Goal: Find specific page/section: Find specific page/section

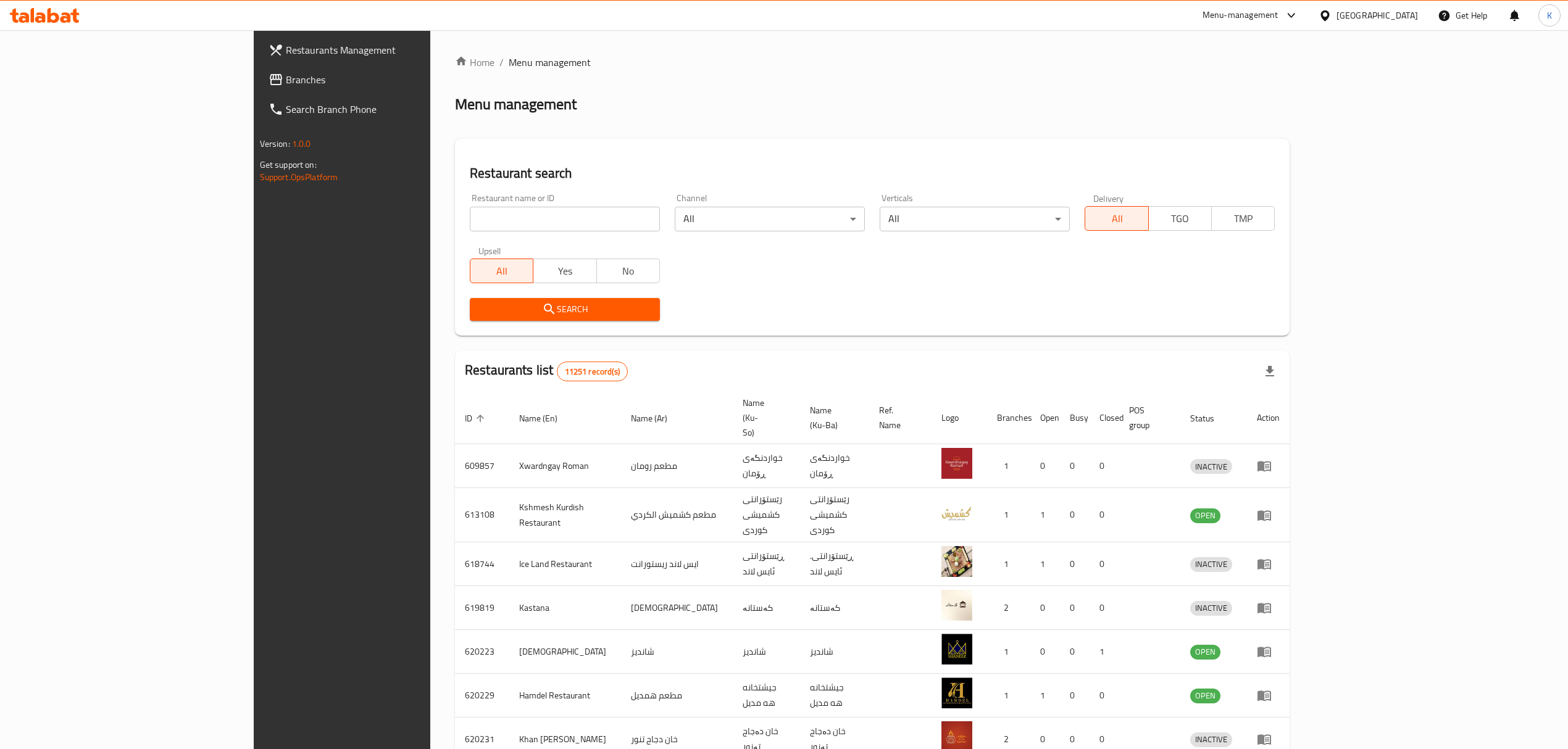
click at [560, 228] on input "search" at bounding box center [564, 218] width 190 height 24
type input "ranya"
click button "Search" at bounding box center [564, 309] width 190 height 22
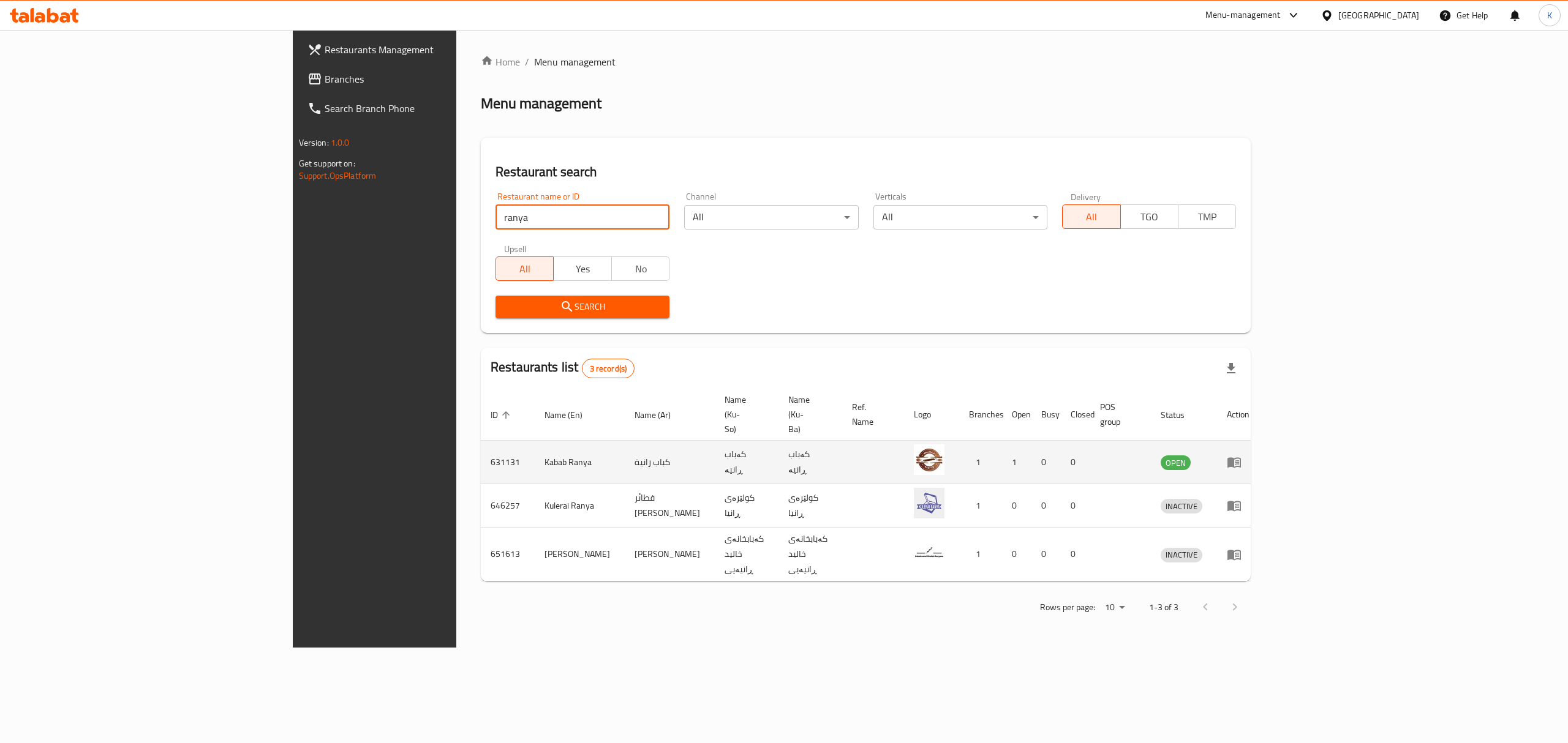
click at [1241, 455] on icon "enhanced table" at bounding box center [1234, 462] width 14 height 14
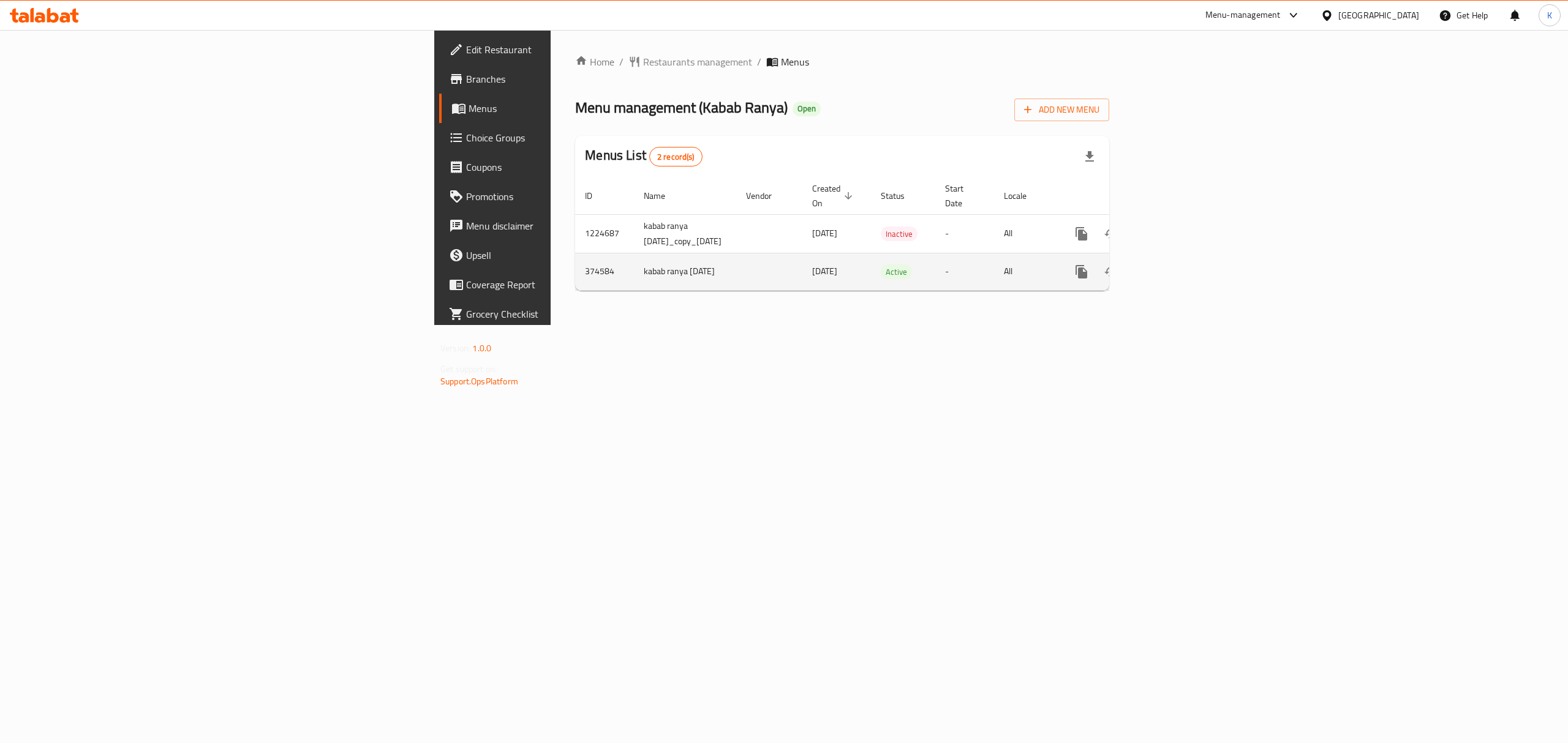
click at [1194, 275] on td "enhanced table" at bounding box center [1126, 271] width 137 height 37
click at [1185, 270] on link "enhanced table" at bounding box center [1170, 271] width 29 height 29
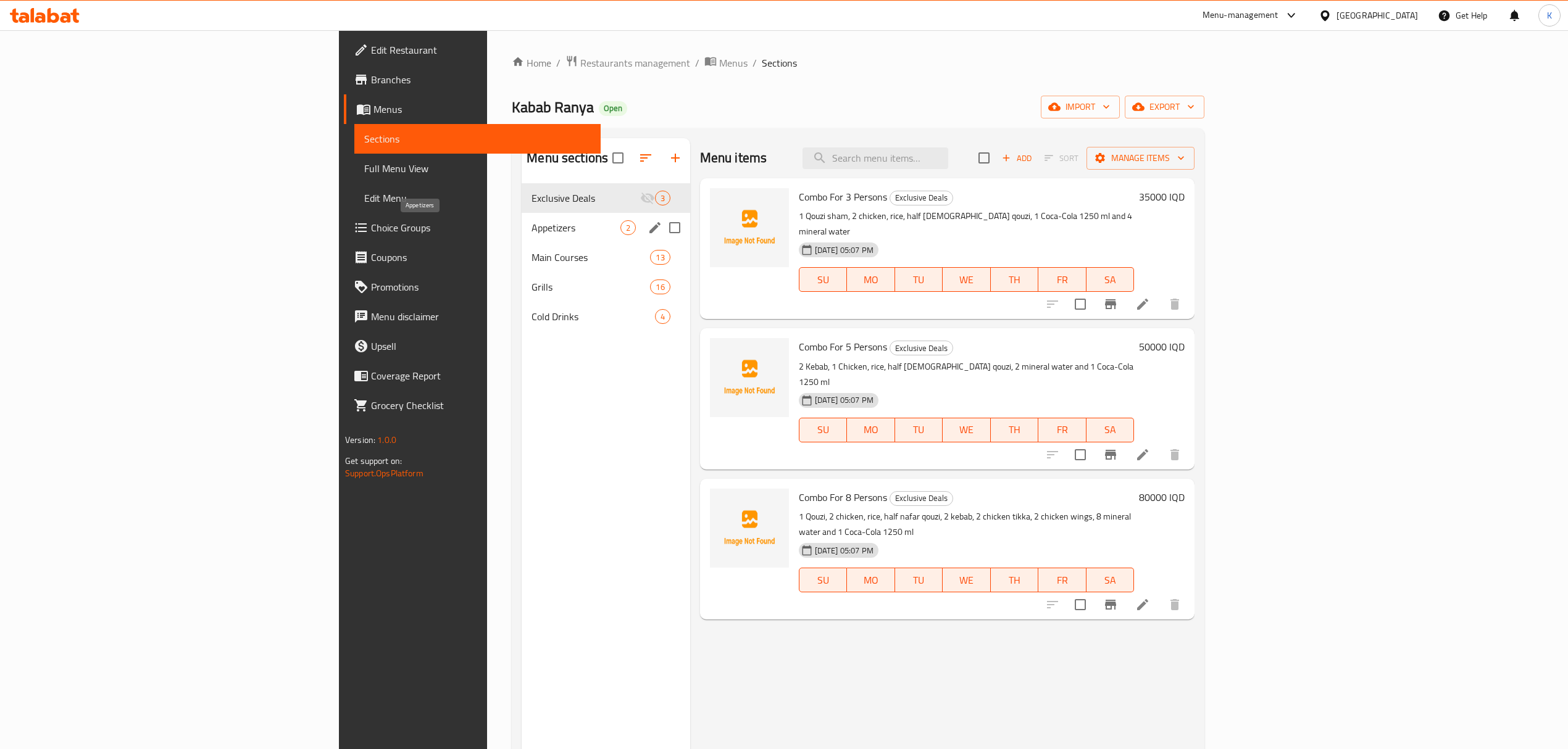
click at [532, 233] on span "Appetizers" at bounding box center [576, 227] width 88 height 14
